Goal: Information Seeking & Learning: Find specific page/section

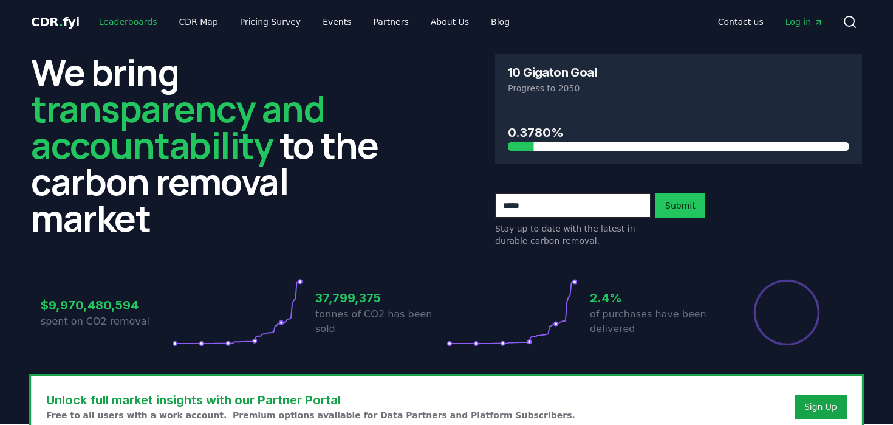
click at [126, 18] on link "Leaderboards" at bounding box center [128, 22] width 78 height 22
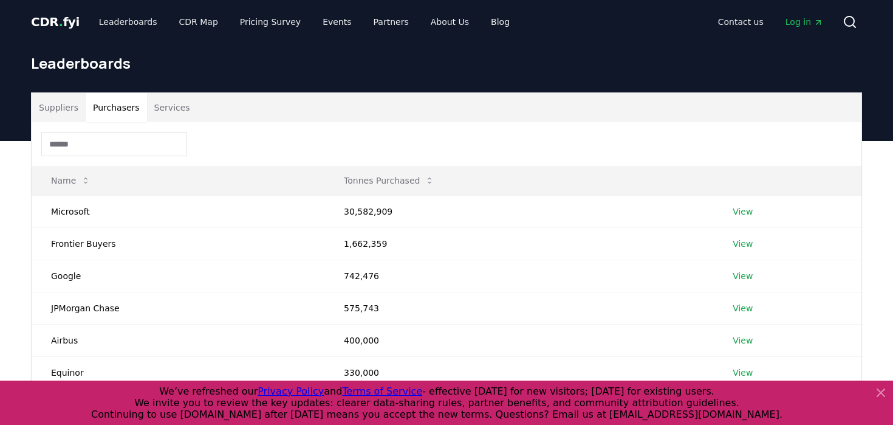
click at [109, 109] on button "Purchasers" at bounding box center [116, 107] width 61 height 29
drag, startPoint x: 100, startPoint y: 161, endPoint x: 100, endPoint y: 154, distance: 6.7
click at [100, 160] on div at bounding box center [447, 144] width 830 height 44
click at [100, 150] on input at bounding box center [114, 144] width 146 height 24
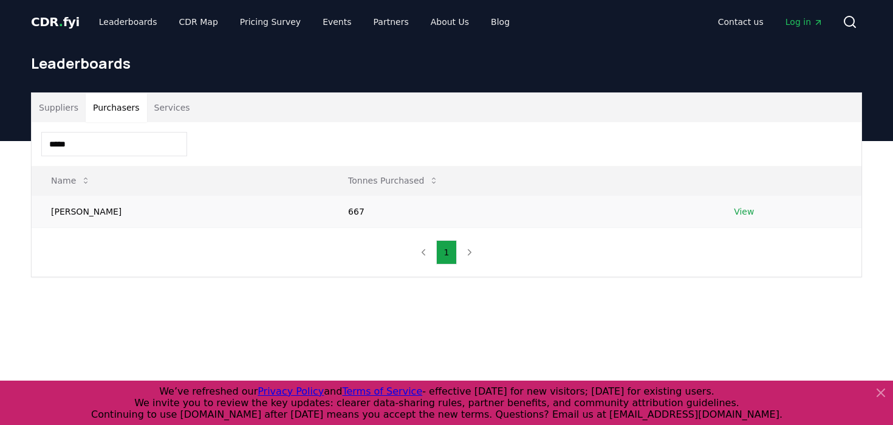
type input "*****"
click at [734, 210] on link "View" at bounding box center [744, 211] width 20 height 12
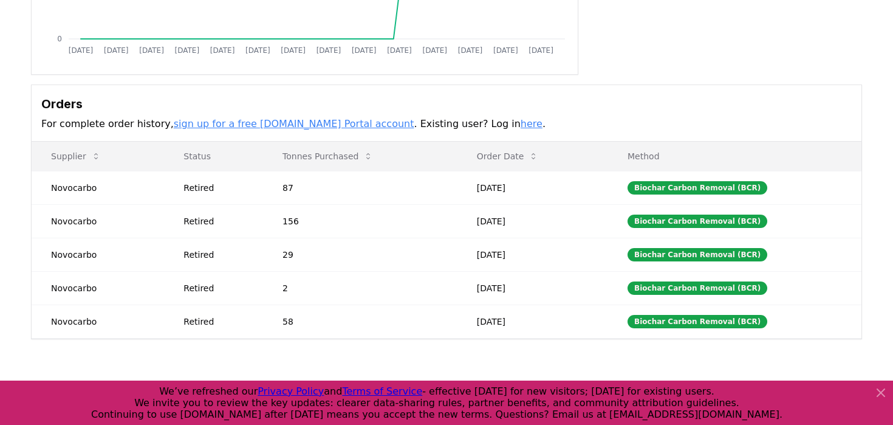
scroll to position [284, 0]
